Goal: Task Accomplishment & Management: Use online tool/utility

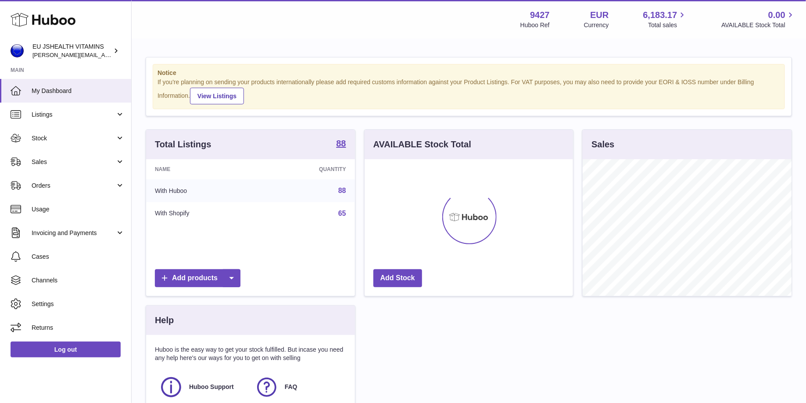
scroll to position [136, 209]
click at [85, 163] on span "Sales" at bounding box center [74, 162] width 84 height 8
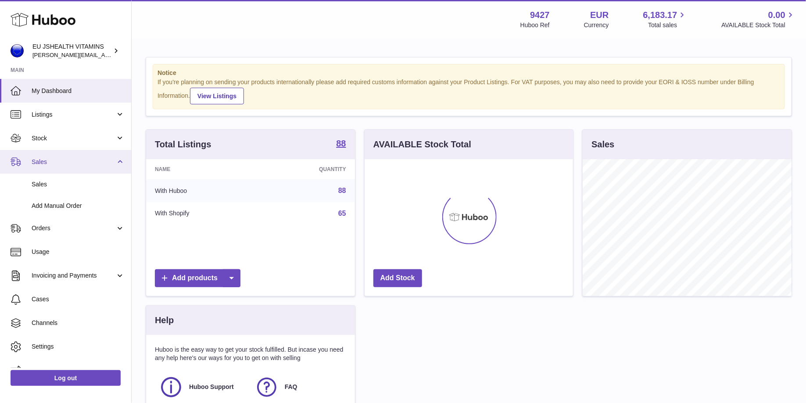
click at [78, 150] on link "Sales" at bounding box center [65, 162] width 131 height 24
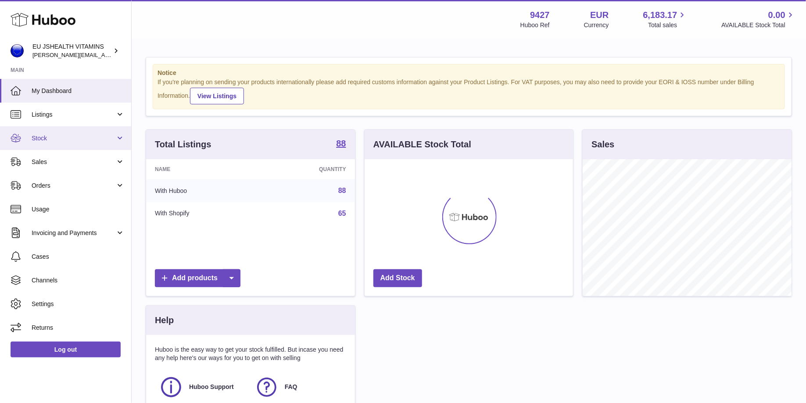
click at [78, 145] on link "Stock" at bounding box center [65, 138] width 131 height 24
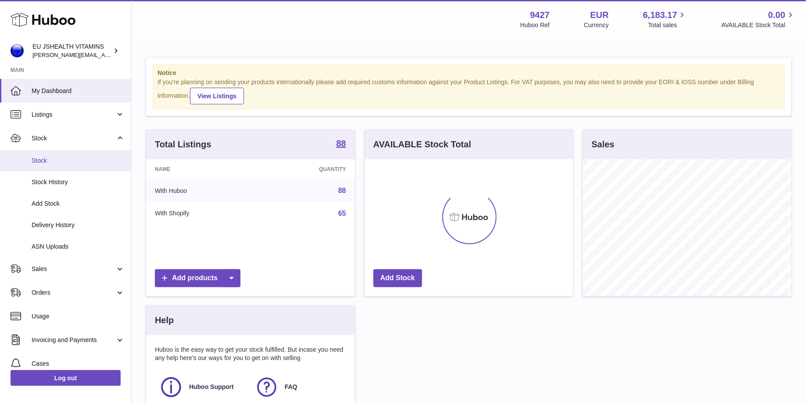
click at [75, 161] on span "Stock" at bounding box center [78, 161] width 93 height 8
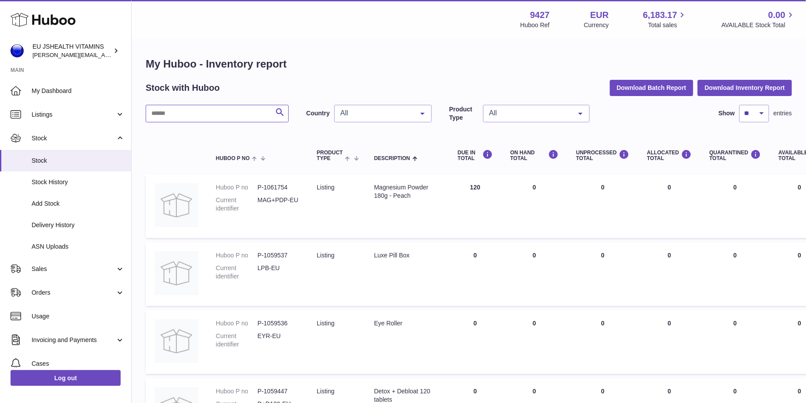
click at [210, 110] on input "text" at bounding box center [217, 114] width 143 height 18
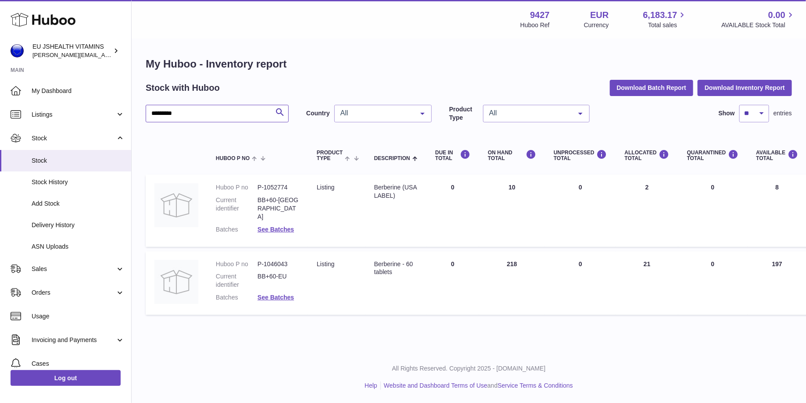
type input "*********"
